Goal: Information Seeking & Learning: Learn about a topic

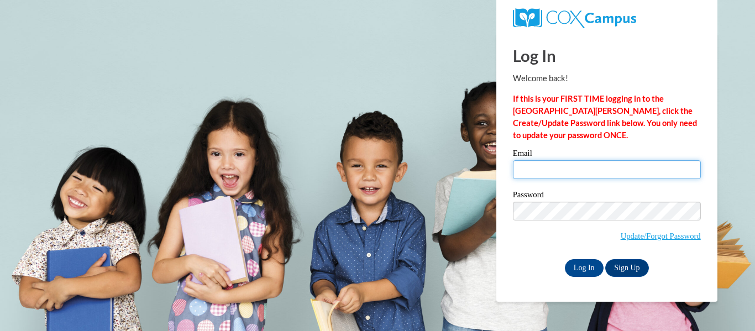
click at [609, 167] on input "Email" at bounding box center [607, 169] width 188 height 19
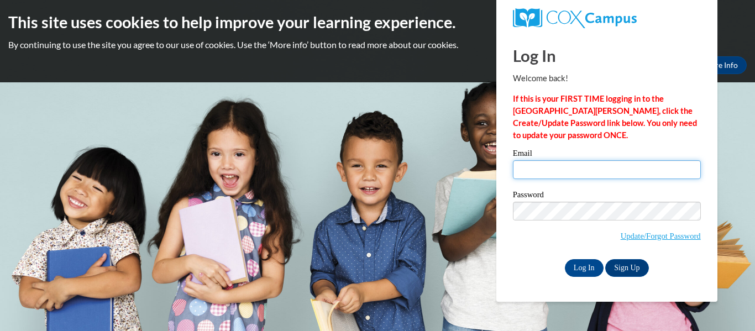
type input "lily.colmer26@buckeyehillscc.net"
click at [573, 238] on span "Update/Forgot Password" at bounding box center [607, 225] width 188 height 46
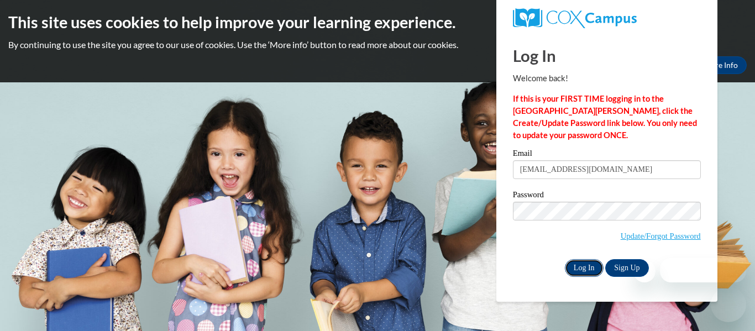
click at [579, 270] on input "Log In" at bounding box center [584, 268] width 39 height 18
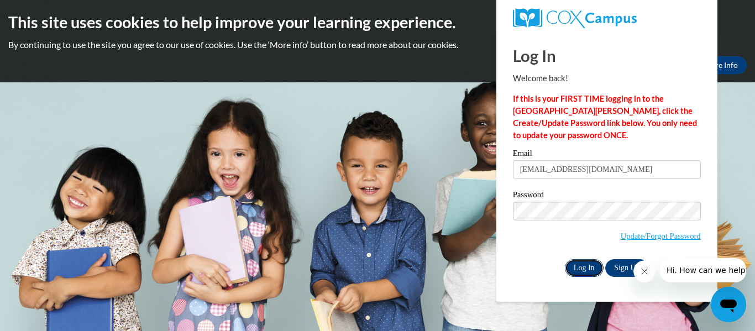
click at [583, 265] on input "Log In" at bounding box center [584, 268] width 39 height 18
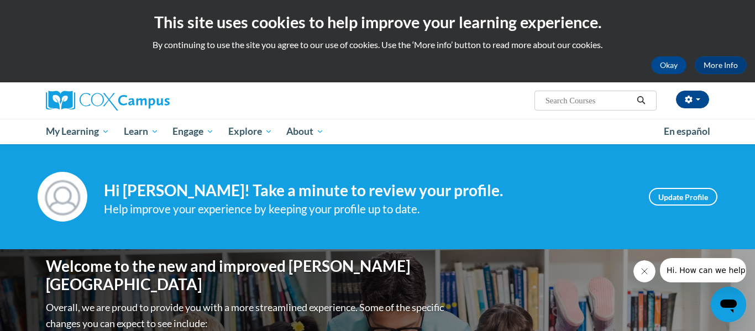
click at [643, 272] on icon "Close message from company" at bounding box center [644, 272] width 6 height 6
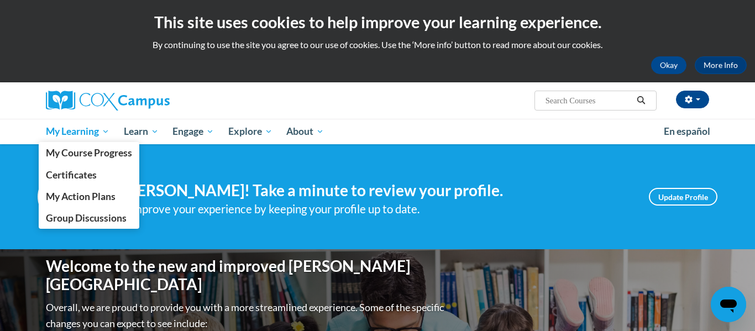
click at [94, 131] on span "My Learning" at bounding box center [78, 131] width 64 height 13
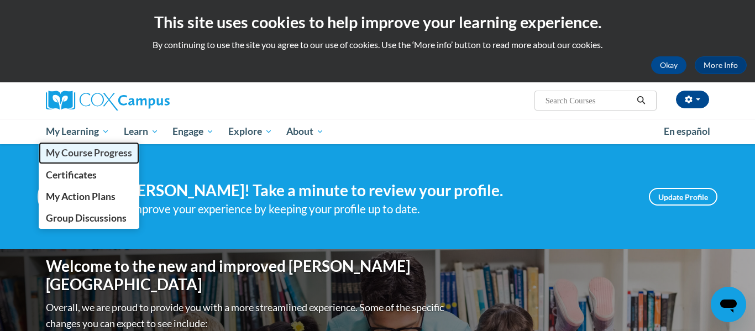
click at [86, 149] on span "My Course Progress" at bounding box center [89, 153] width 86 height 12
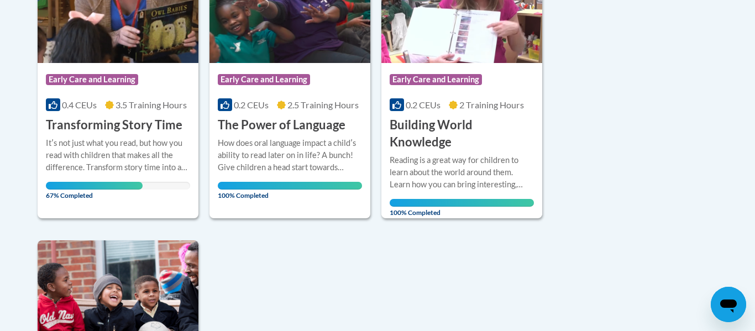
scroll to position [332, 0]
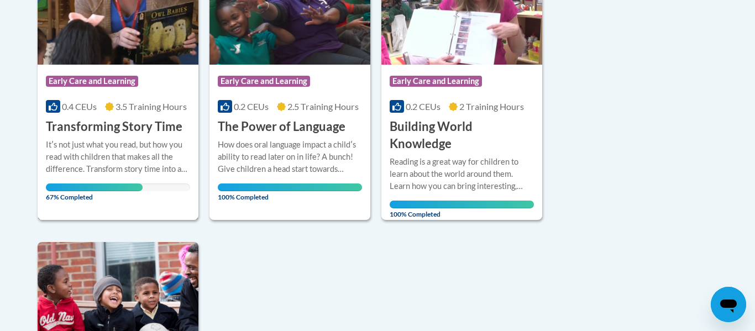
click at [104, 70] on div "Course Category: Early Care and Learning" at bounding box center [118, 82] width 144 height 25
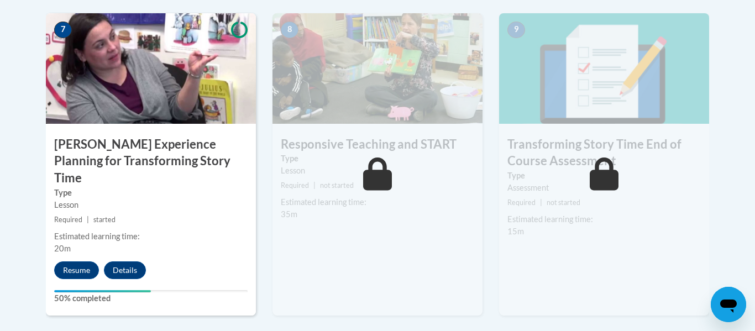
scroll to position [969, 0]
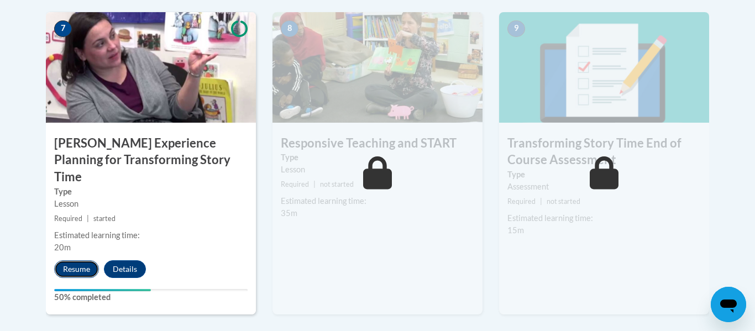
click at [72, 260] on button "Resume" at bounding box center [76, 269] width 45 height 18
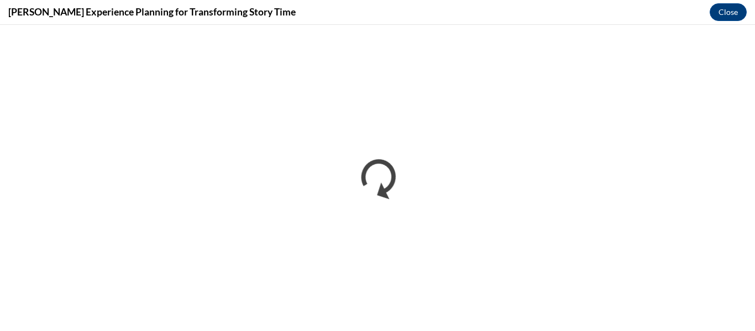
scroll to position [0, 0]
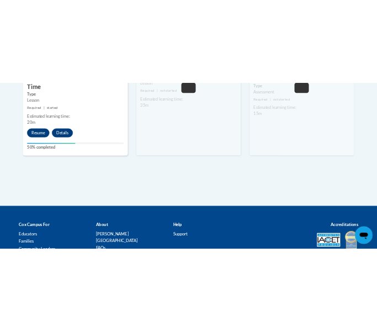
scroll to position [969, 0]
